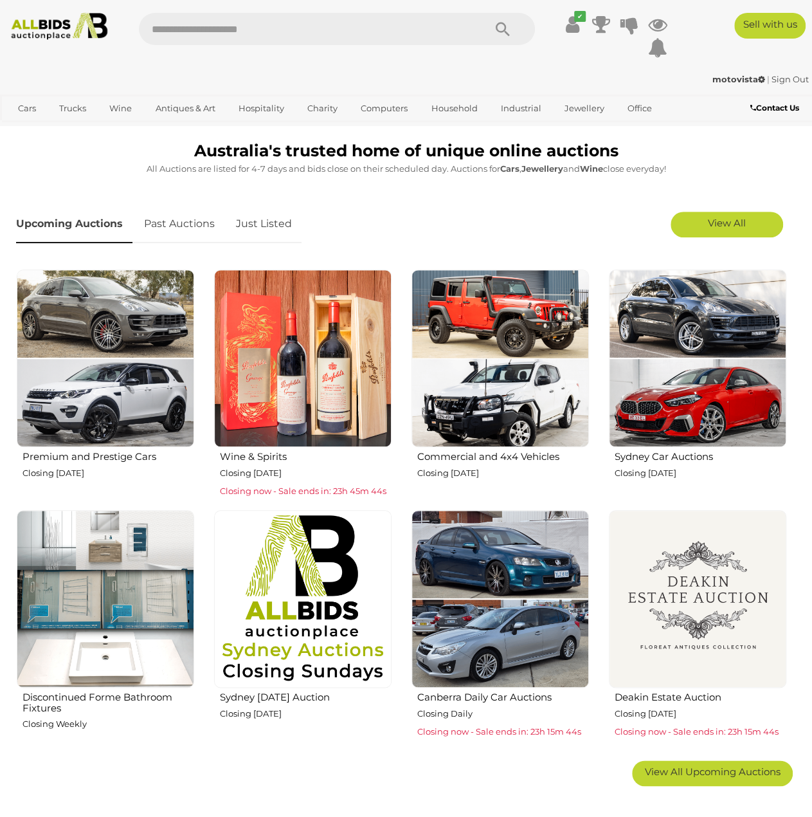
scroll to position [321, 0]
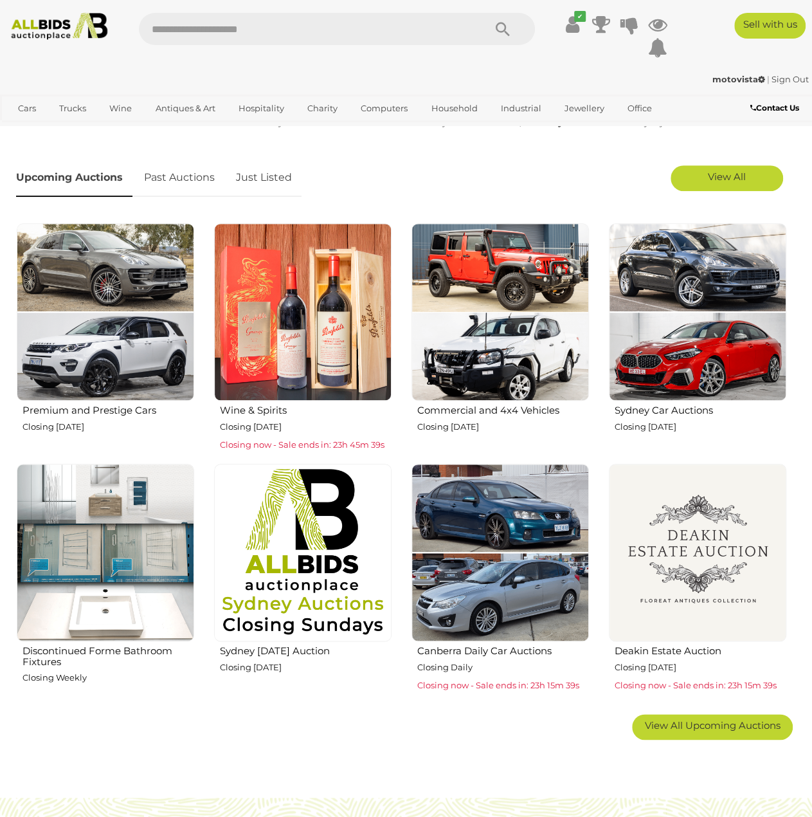
click at [104, 602] on img at bounding box center [105, 552] width 177 height 177
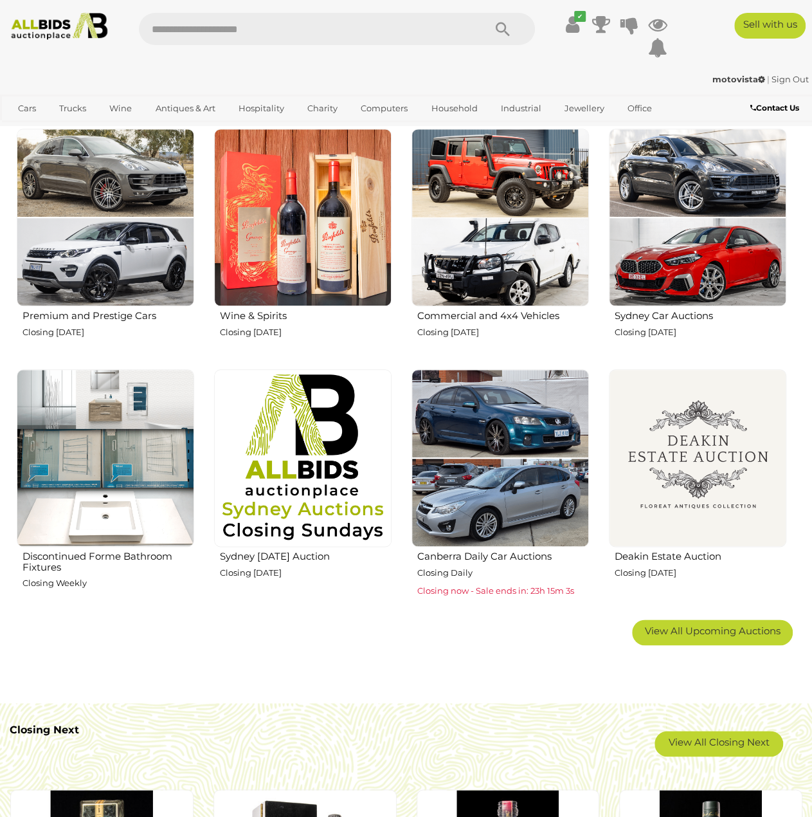
scroll to position [450, 0]
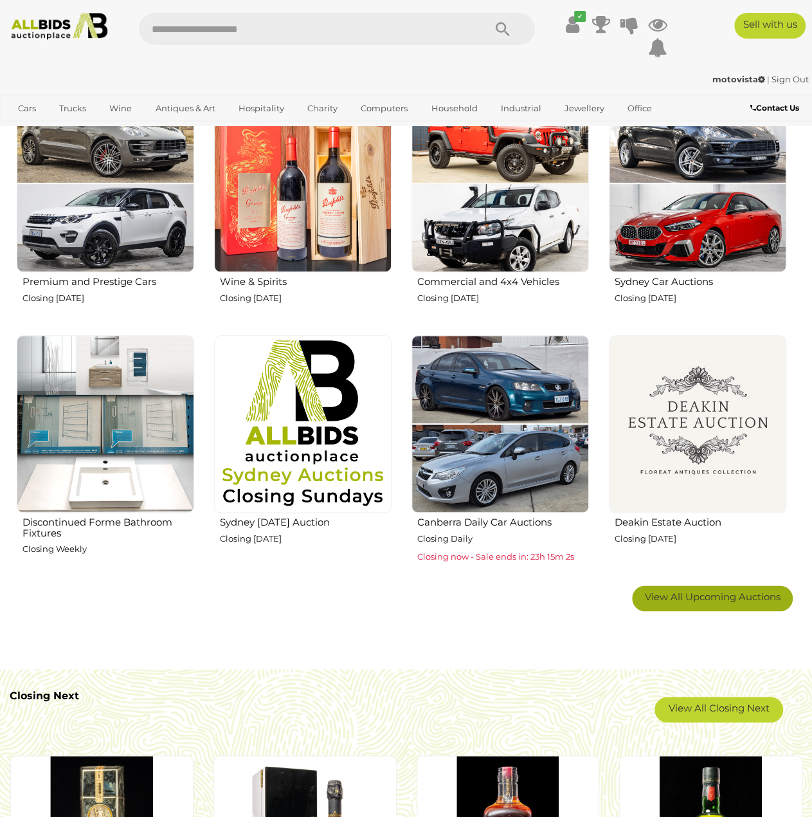
click at [710, 595] on span "View All Upcoming Auctions" at bounding box center [713, 596] width 136 height 12
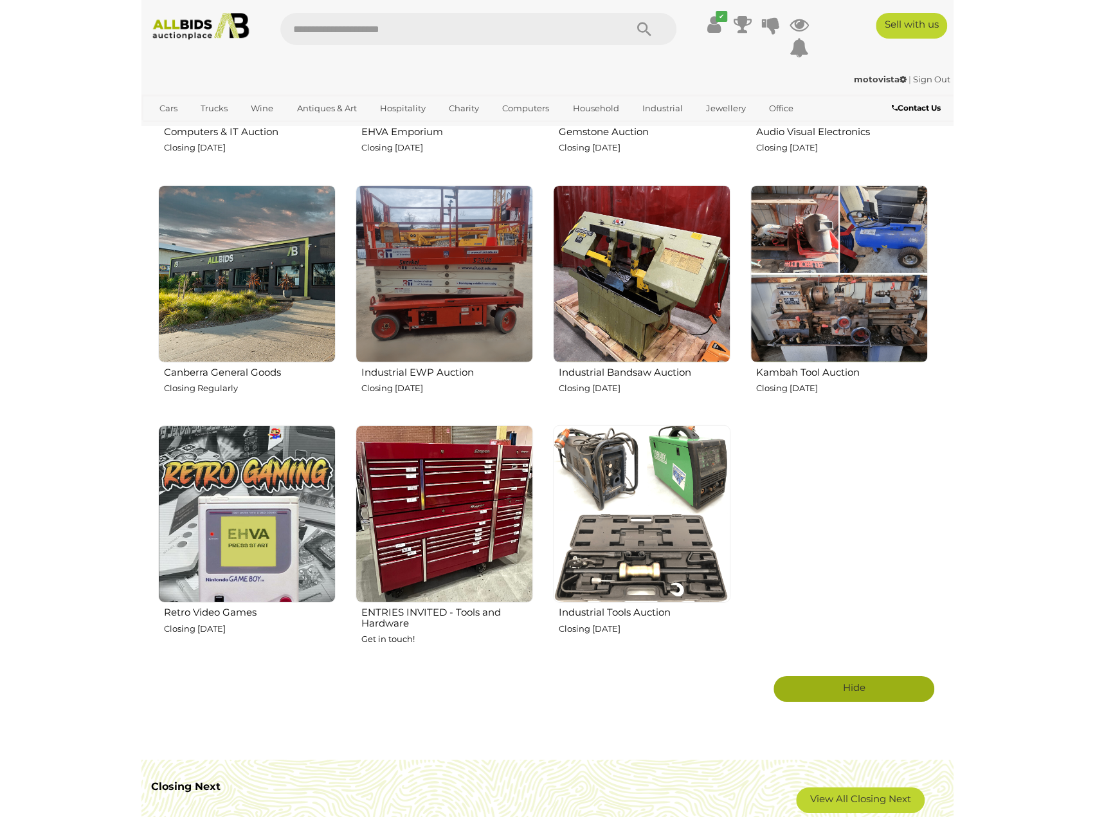
scroll to position [1607, 0]
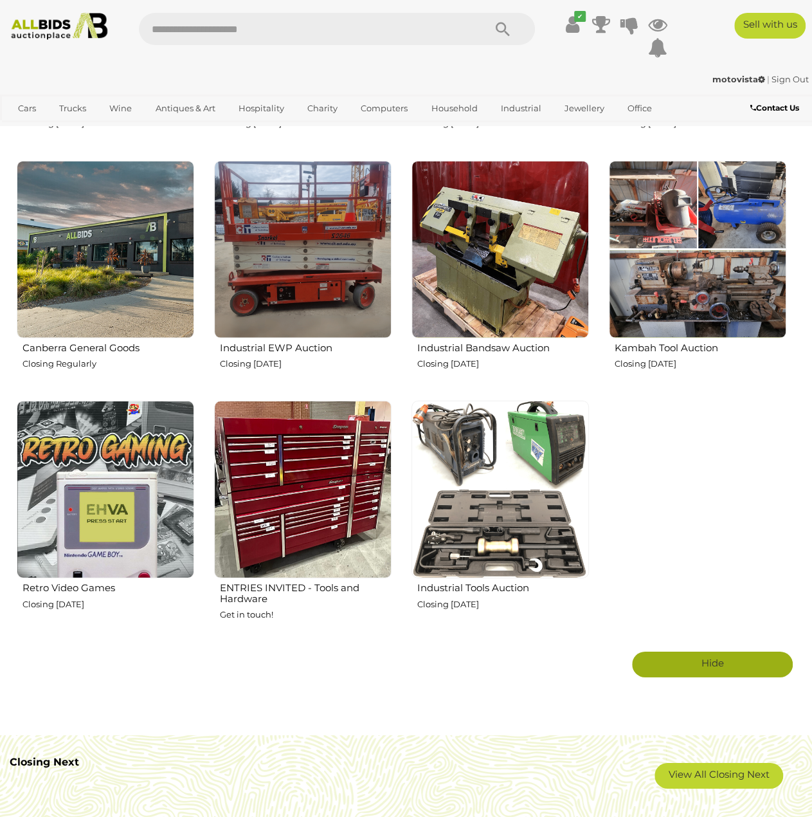
click at [170, 535] on img at bounding box center [105, 489] width 177 height 177
click at [367, 747] on div "Closing Next View All Closing Next" at bounding box center [406, 772] width 793 height 71
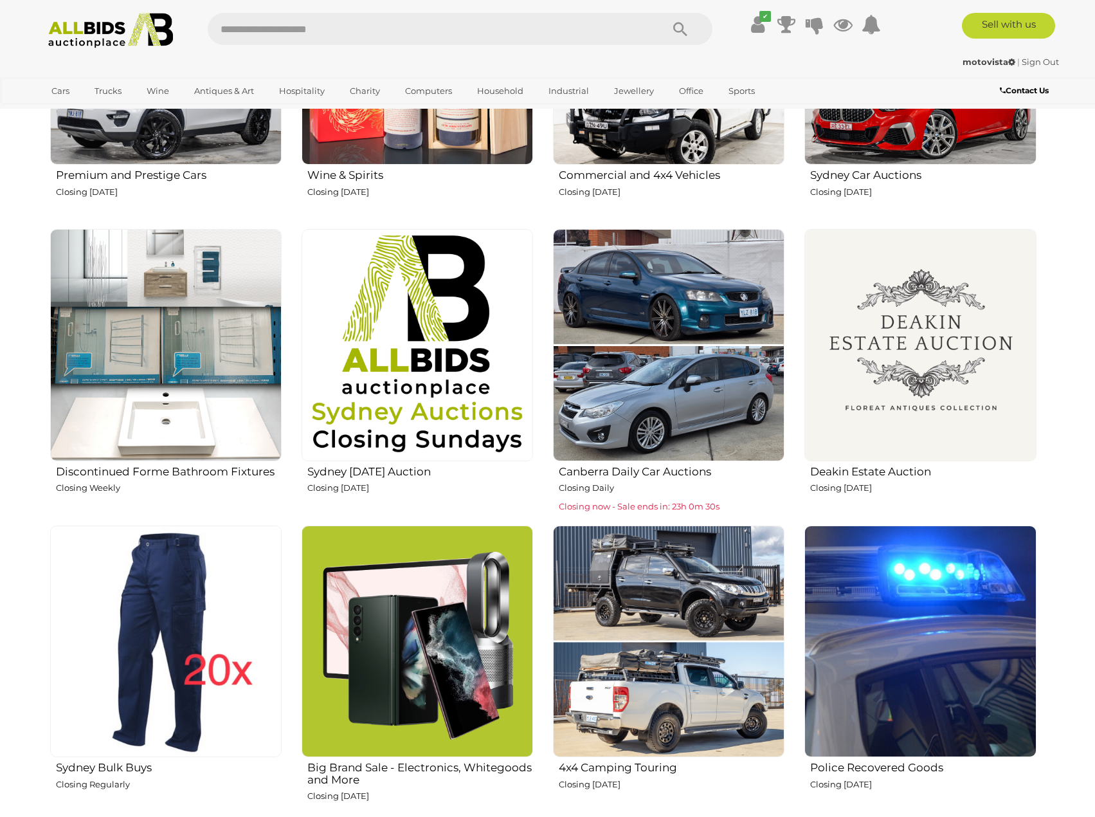
scroll to position [643, 0]
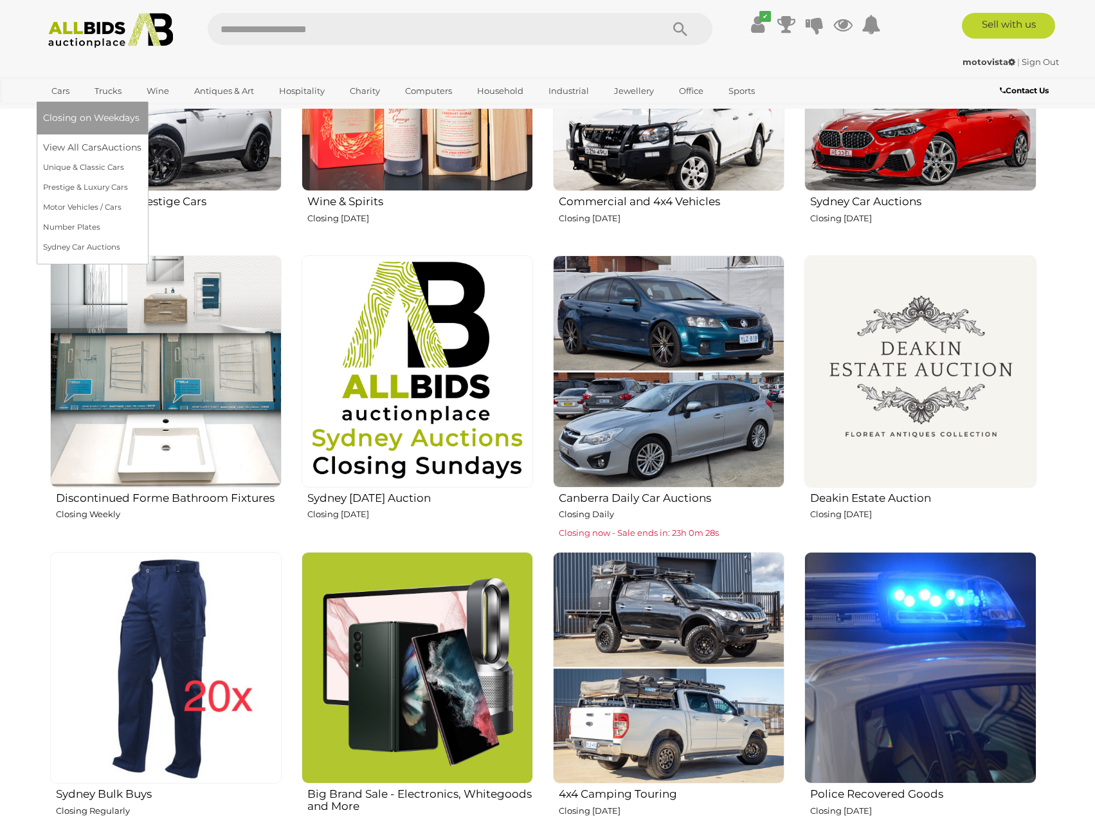
click at [56, 86] on link "Cars" at bounding box center [60, 90] width 35 height 21
